Goal: Information Seeking & Learning: Learn about a topic

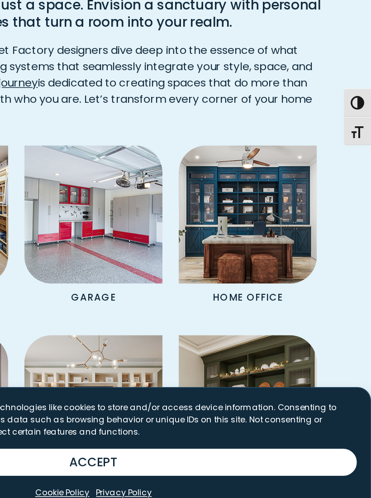
scroll to position [638, 0]
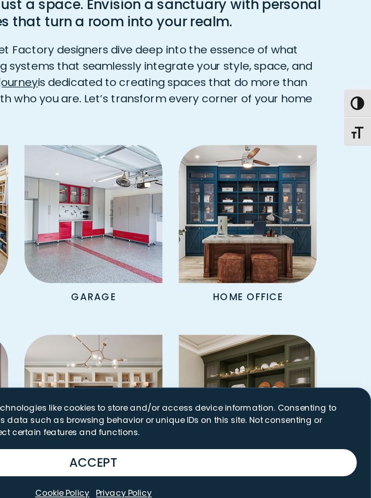
click at [242, 252] on img "Spaces Grid" at bounding box center [288, 298] width 92 height 92
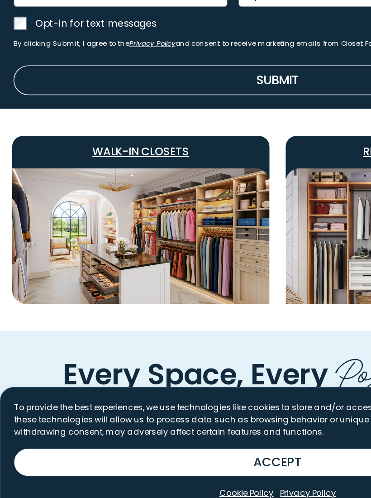
scroll to position [366, 0]
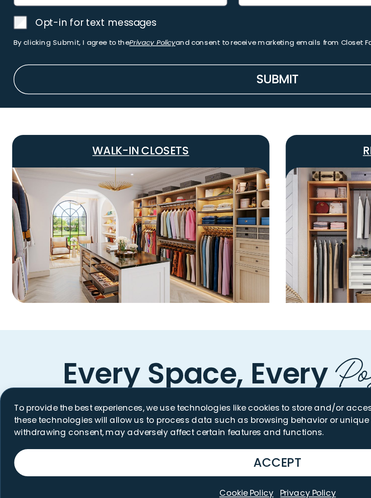
click at [91, 245] on span "Walk-In Closets" at bounding box center [94, 256] width 172 height 22
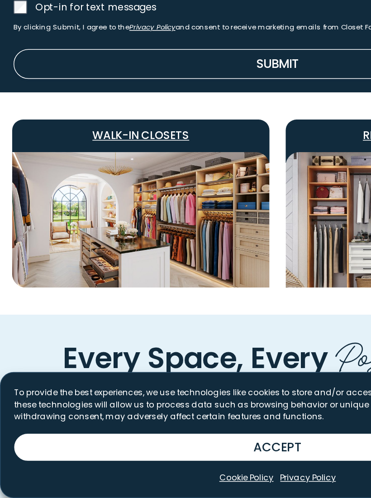
click at [90, 245] on span "Walk-In Closets" at bounding box center [94, 256] width 172 height 22
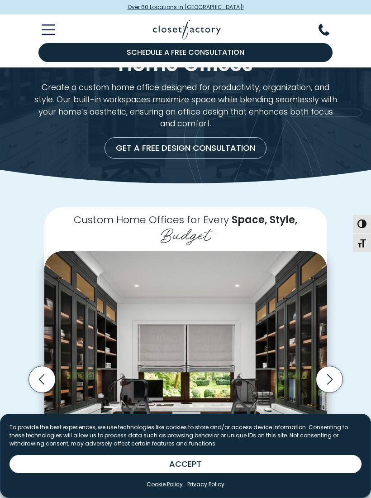
scroll to position [28, 0]
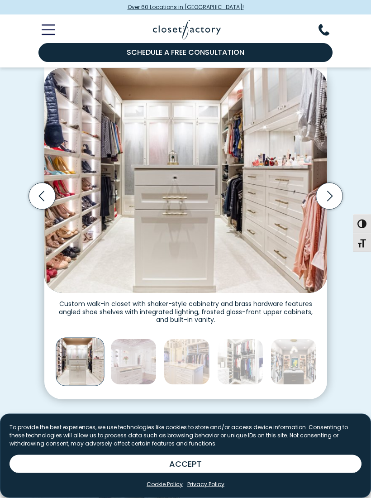
scroll to position [212, 0]
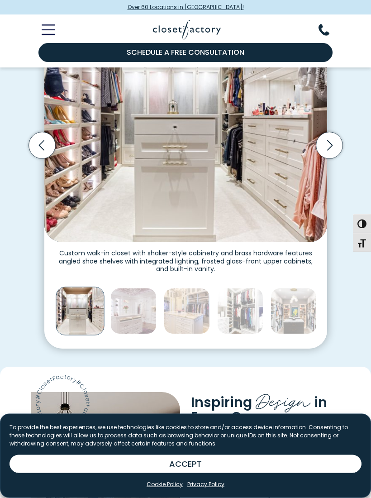
scroll to position [263, 0]
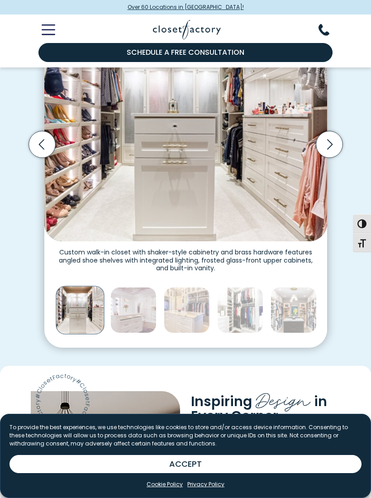
click at [137, 316] on img "Thumbnail Gallery" at bounding box center [133, 310] width 46 height 46
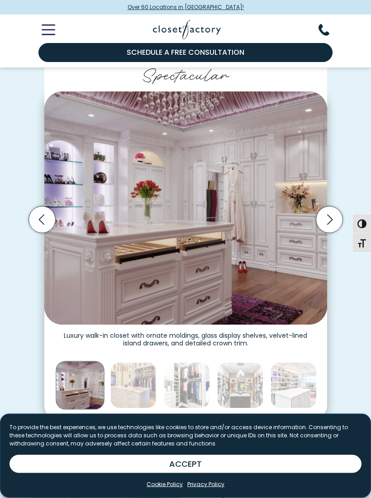
scroll to position [188, 0]
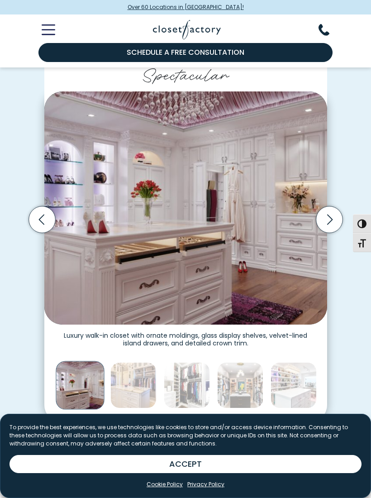
click at [339, 216] on icon "Next slide" at bounding box center [329, 219] width 27 height 27
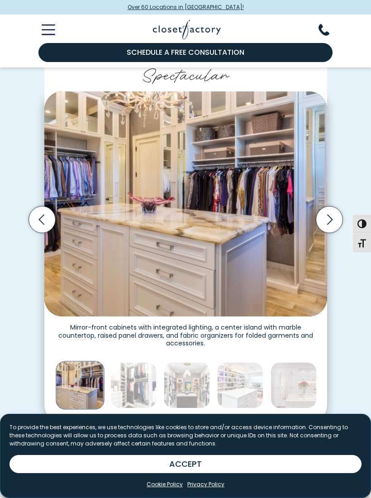
click at [330, 220] on icon "Next slide" at bounding box center [329, 219] width 27 height 27
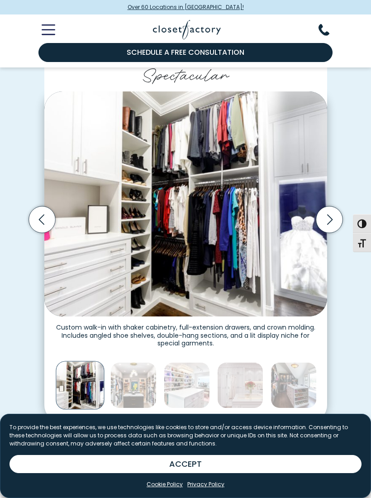
click at [338, 216] on icon "Next slide" at bounding box center [329, 219] width 27 height 27
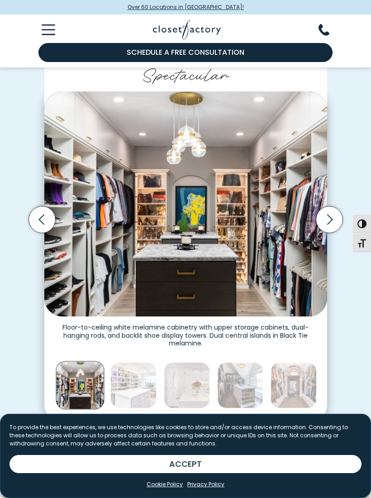
click at [328, 219] on icon "Next slide" at bounding box center [329, 219] width 27 height 27
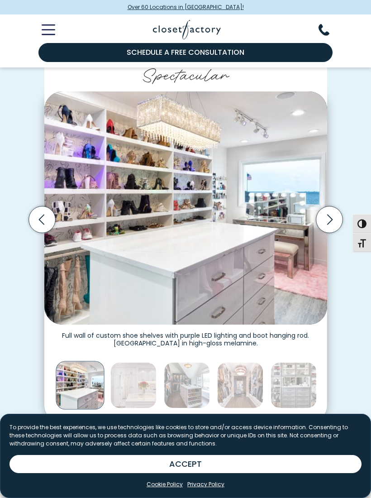
click at [327, 218] on icon "Next slide" at bounding box center [329, 219] width 27 height 27
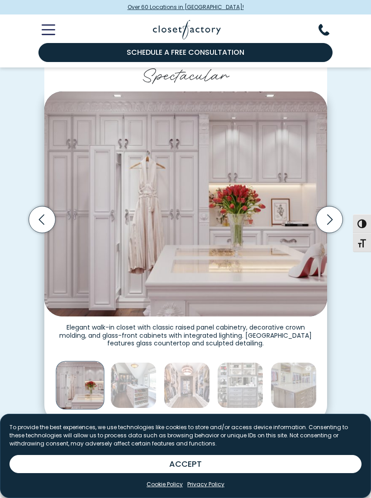
click at [334, 216] on icon "Next slide" at bounding box center [329, 219] width 27 height 27
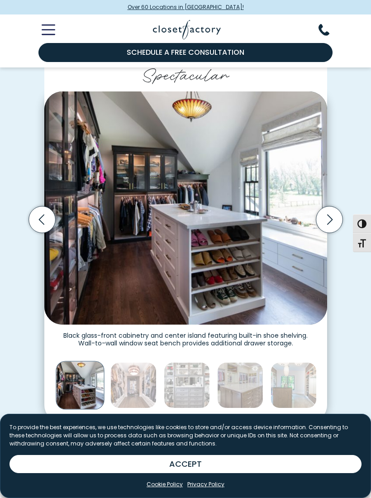
click at [335, 217] on icon "Next slide" at bounding box center [329, 219] width 27 height 27
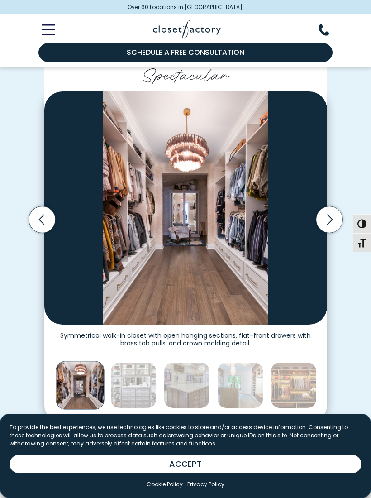
click at [329, 217] on icon "Next slide" at bounding box center [329, 219] width 27 height 27
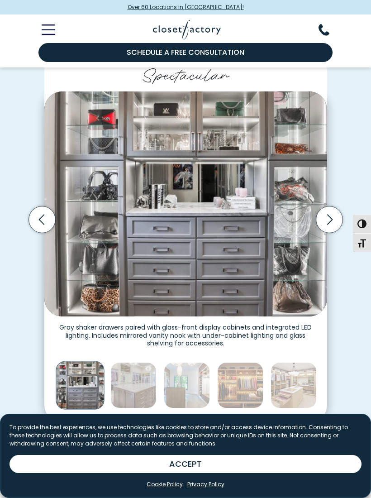
click at [333, 218] on icon "Next slide" at bounding box center [329, 219] width 27 height 27
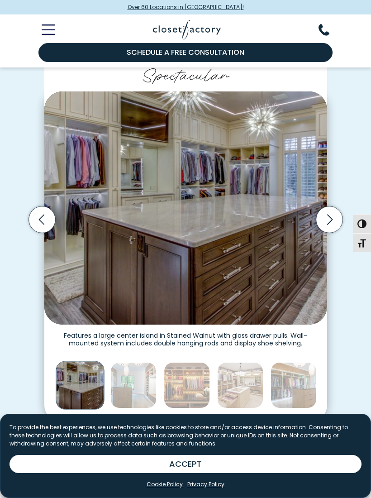
click at [38, 212] on icon "Previous slide" at bounding box center [41, 219] width 27 height 27
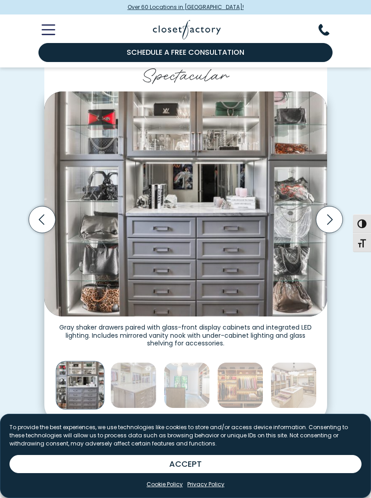
click at [335, 218] on icon "Next slide" at bounding box center [329, 219] width 27 height 27
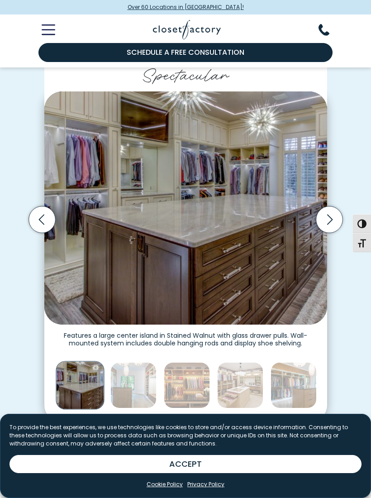
click at [333, 217] on icon "Next slide" at bounding box center [329, 219] width 27 height 27
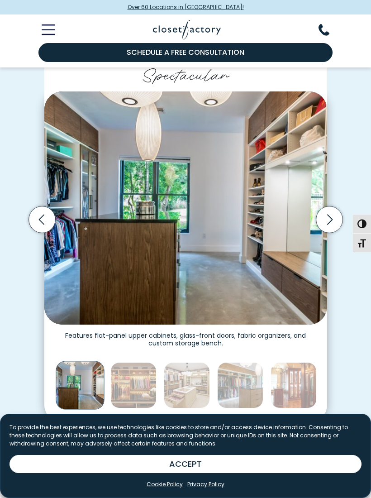
click at [333, 217] on icon "Next slide" at bounding box center [329, 219] width 27 height 27
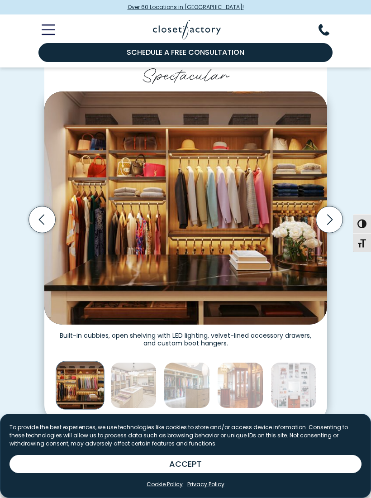
click at [338, 215] on icon "Next slide" at bounding box center [329, 219] width 27 height 27
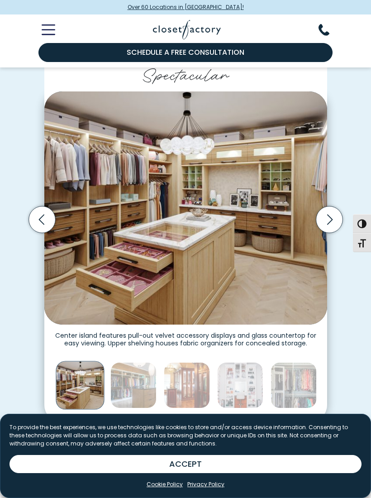
click at [336, 215] on icon "Next slide" at bounding box center [329, 219] width 27 height 27
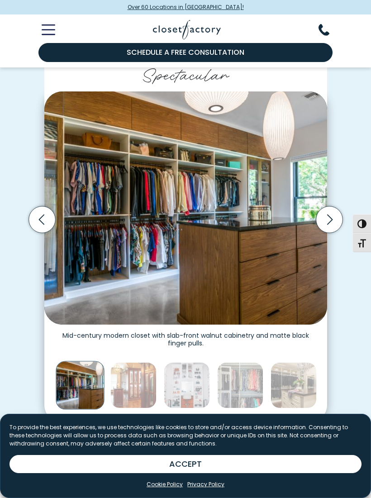
click at [36, 216] on icon "Previous slide" at bounding box center [41, 219] width 27 height 27
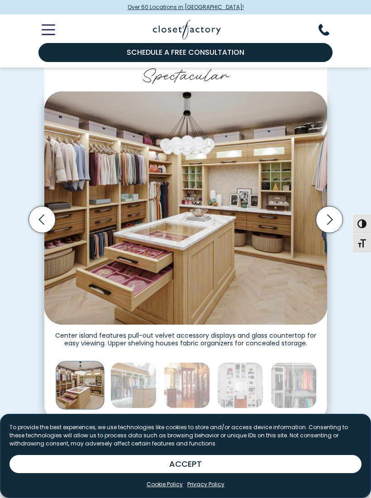
click at [341, 226] on icon "Next slide" at bounding box center [329, 219] width 33 height 33
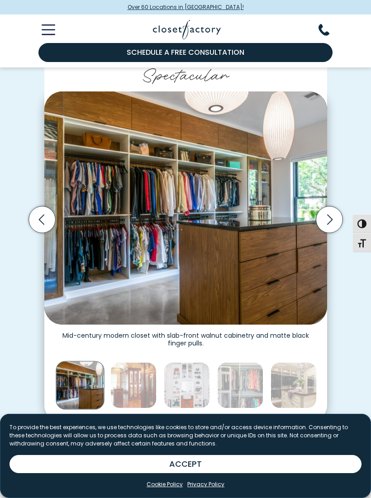
click at [334, 221] on icon "Next slide" at bounding box center [329, 219] width 27 height 27
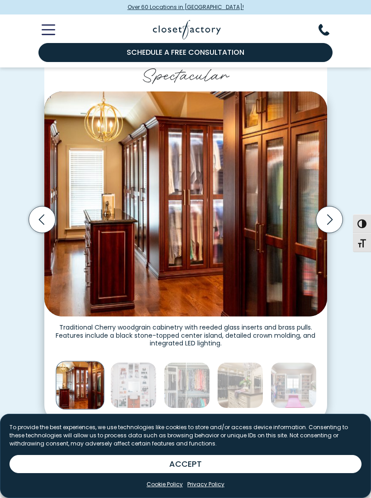
click at [337, 219] on icon "Next slide" at bounding box center [329, 219] width 27 height 27
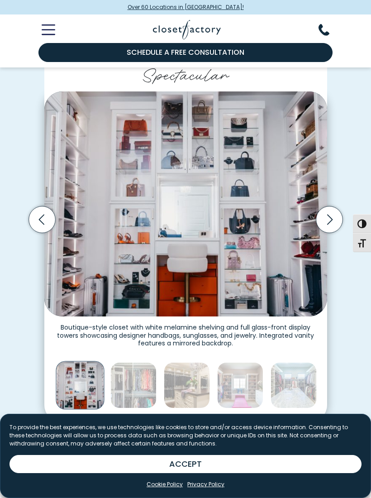
click at [335, 219] on icon "Next slide" at bounding box center [329, 219] width 27 height 27
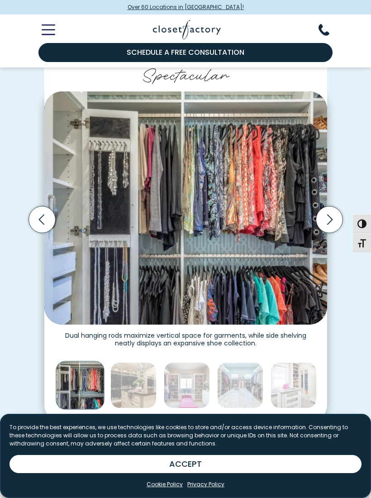
click at [339, 218] on icon "Next slide" at bounding box center [329, 219] width 27 height 27
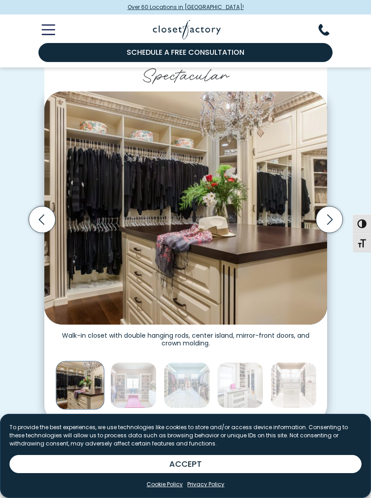
click at [42, 217] on icon "Previous slide" at bounding box center [41, 219] width 27 height 27
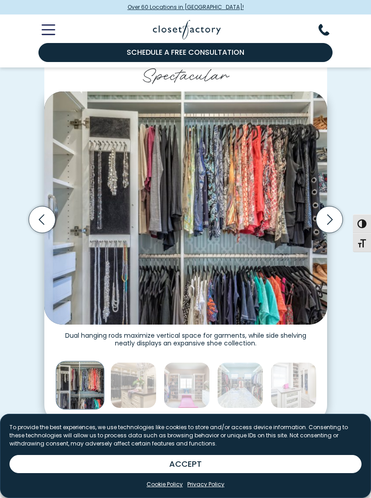
click at [332, 222] on icon "Next slide" at bounding box center [329, 219] width 27 height 27
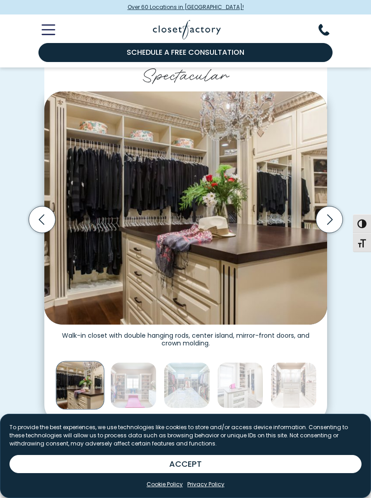
click at [337, 217] on icon "Next slide" at bounding box center [329, 219] width 27 height 27
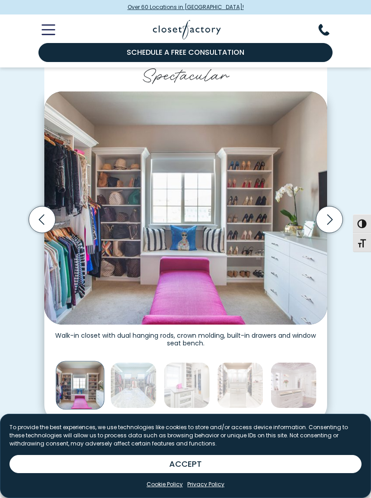
click at [337, 220] on icon "Next slide" at bounding box center [329, 219] width 27 height 27
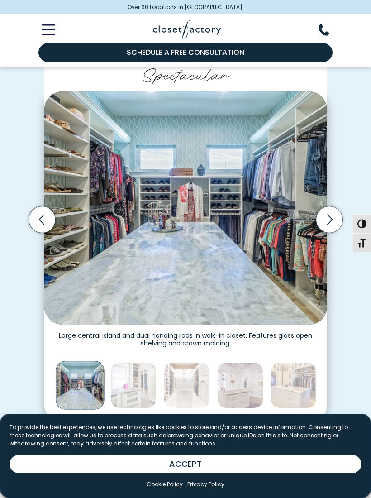
click at [339, 220] on icon "Next slide" at bounding box center [329, 219] width 27 height 27
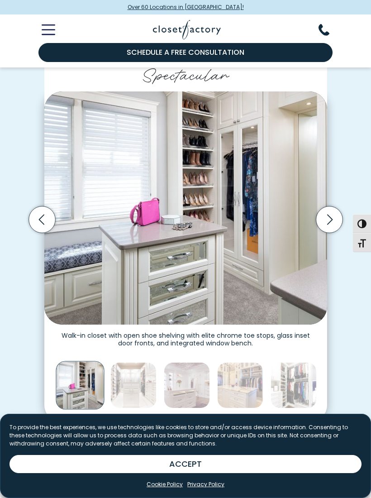
click at [46, 214] on icon "Previous slide" at bounding box center [41, 219] width 27 height 27
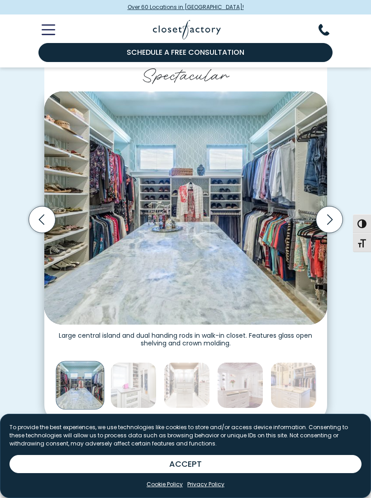
click at [332, 222] on icon "Next slide" at bounding box center [329, 219] width 27 height 27
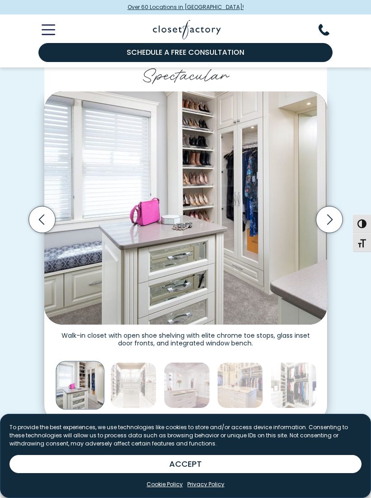
click at [333, 218] on icon "Next slide" at bounding box center [329, 219] width 27 height 27
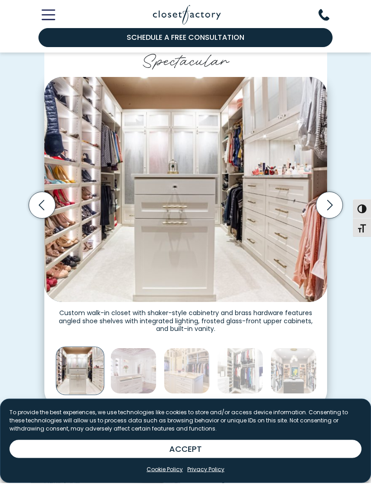
scroll to position [202, 0]
